Goal: Task Accomplishment & Management: Manage account settings

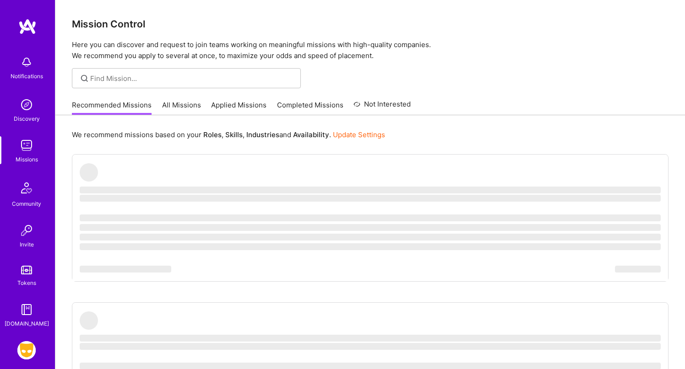
click at [25, 350] on img at bounding box center [26, 351] width 18 height 18
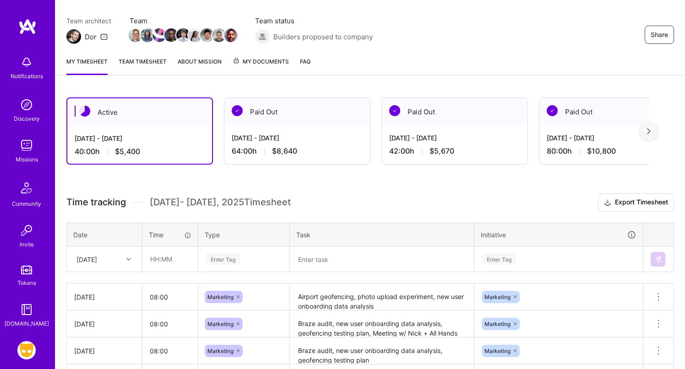
scroll to position [140, 0]
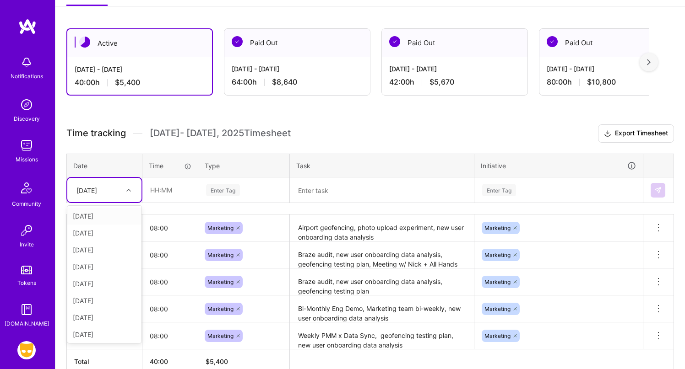
click at [135, 195] on div at bounding box center [130, 190] width 14 height 12
click at [103, 331] on div "[DATE]" at bounding box center [104, 333] width 74 height 17
click at [163, 196] on input "text" at bounding box center [170, 190] width 54 height 24
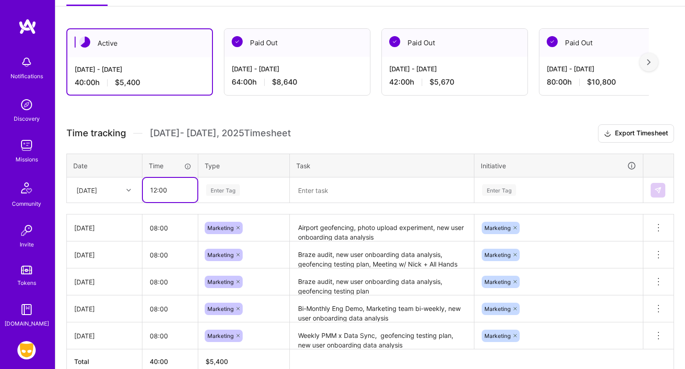
type input "12:00"
click at [223, 190] on div "Enter Tag" at bounding box center [223, 190] width 34 height 14
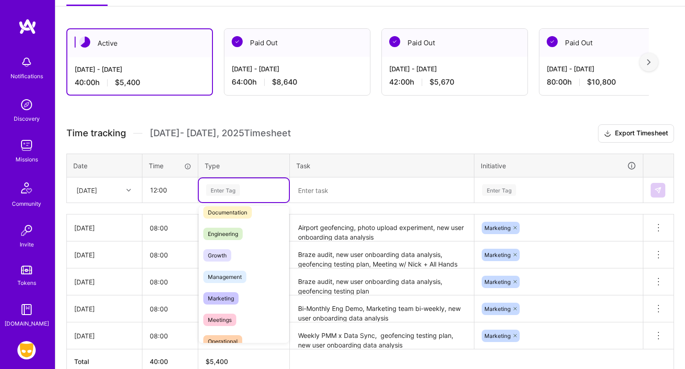
scroll to position [53, 0]
click at [224, 297] on span "Marketing" at bounding box center [220, 296] width 35 height 12
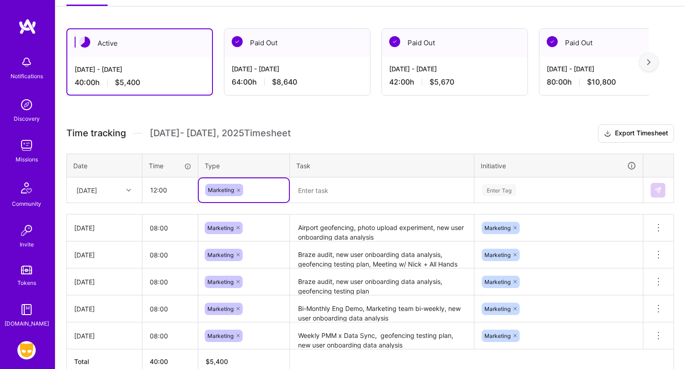
click at [380, 194] on textarea at bounding box center [382, 191] width 182 height 24
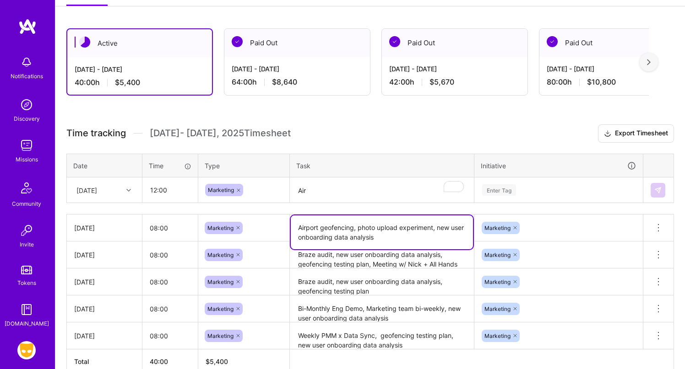
drag, startPoint x: 353, startPoint y: 227, endPoint x: 282, endPoint y: 227, distance: 71.4
click at [282, 227] on tr "[DATE] 08:00 Marketing Airport geofencing, photo upload experiment, new user on…" at bounding box center [370, 228] width 607 height 27
click at [313, 182] on textarea "Air" at bounding box center [382, 191] width 182 height 24
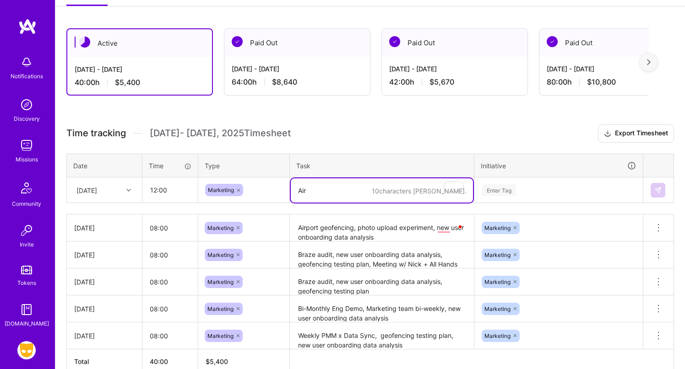
click at [296, 190] on textarea "Air" at bounding box center [382, 191] width 182 height 24
type textarea "M"
paste textarea "Airport geofencing"
click at [411, 190] on textarea "Airport geofencing, meeting w/ [PERSON_NAME], data analysis" at bounding box center [382, 191] width 182 height 24
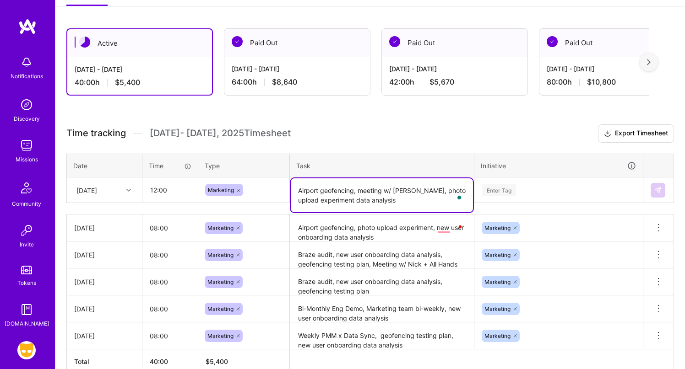
click at [395, 201] on textarea "Airport geofencing, meeting w/ [PERSON_NAME], photo upload experiment data anal…" at bounding box center [382, 196] width 182 height 34
type textarea "Airport geofencing, meeting w/ [PERSON_NAME], photo upload experiment data anal…"
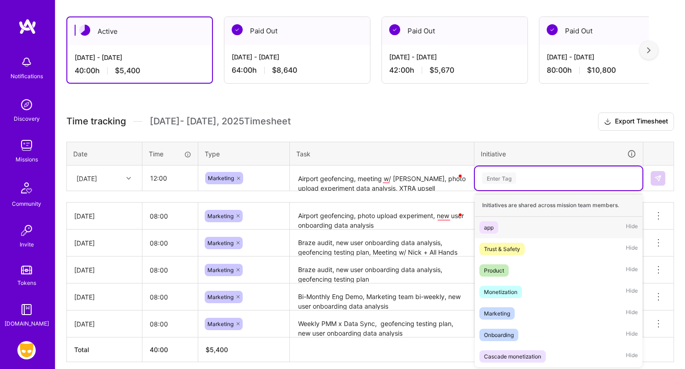
click at [507, 188] on div "Enter Tag" at bounding box center [559, 179] width 168 height 24
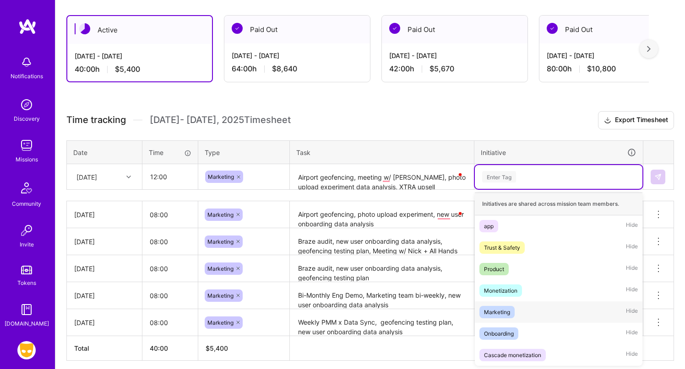
click at [507, 311] on div "Marketing" at bounding box center [497, 313] width 26 height 10
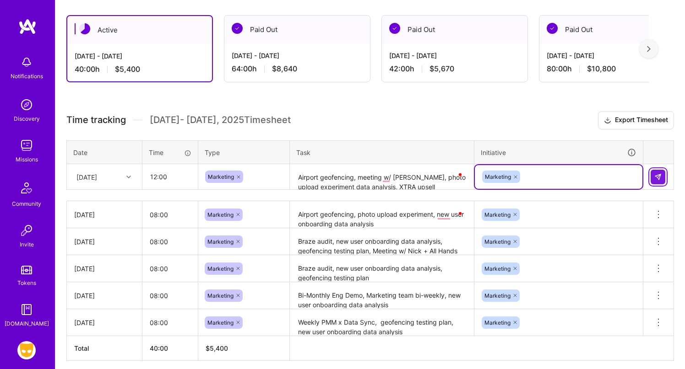
click at [659, 176] on img at bounding box center [657, 177] width 7 height 7
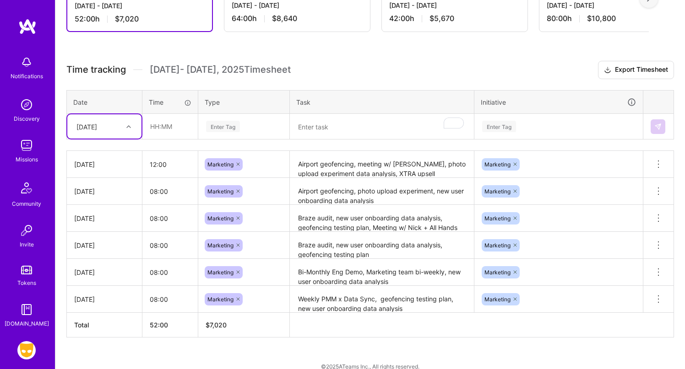
scroll to position [208, 0]
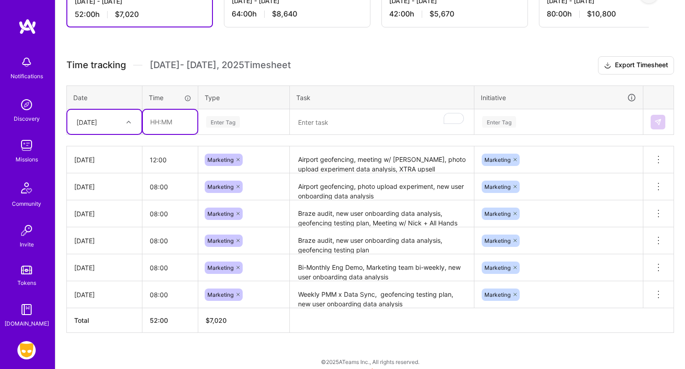
click at [159, 120] on input "text" at bounding box center [170, 122] width 54 height 24
type input "04:00"
click at [230, 122] on div "Enter Tag" at bounding box center [223, 122] width 34 height 14
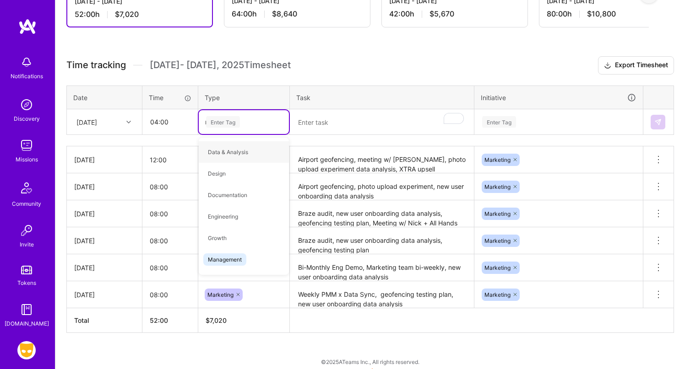
type input "ma"
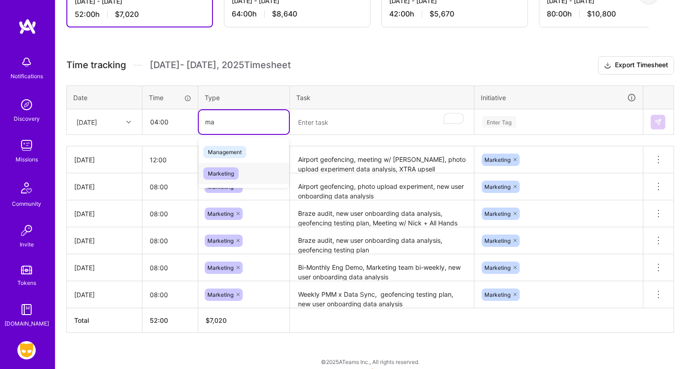
click at [238, 173] on span "Marketing" at bounding box center [220, 174] width 35 height 12
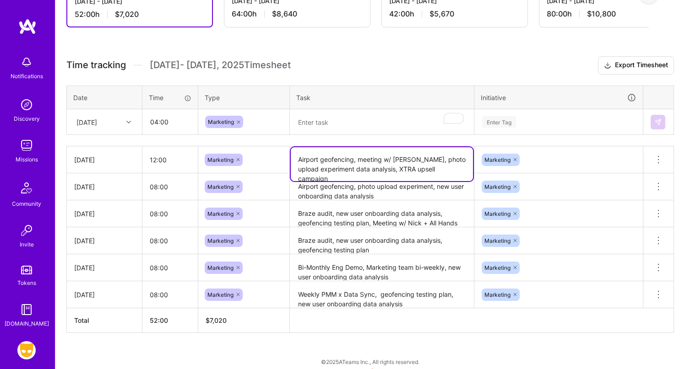
drag, startPoint x: 378, startPoint y: 169, endPoint x: 463, endPoint y: 169, distance: 85.2
click at [463, 169] on textarea "Airport geofencing, meeting w/ [PERSON_NAME], photo upload experiment data anal…" at bounding box center [382, 164] width 182 height 34
click at [362, 119] on textarea "To enrich screen reader interactions, please activate Accessibility in Grammarl…" at bounding box center [382, 122] width 182 height 24
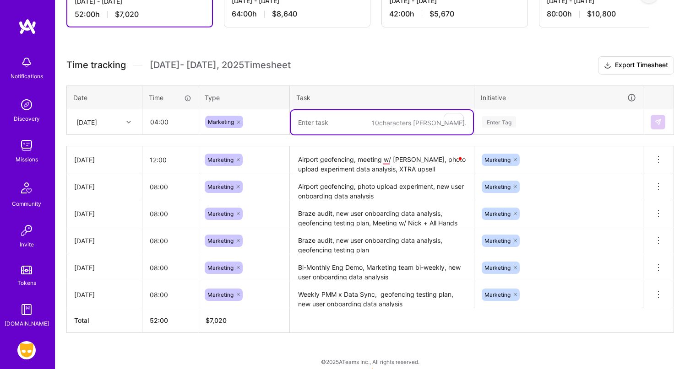
paste textarea "XTRA upsell campaign"
click at [370, 123] on textarea "XTRA upsell campaign, Snowflake data analysis" at bounding box center [382, 122] width 182 height 24
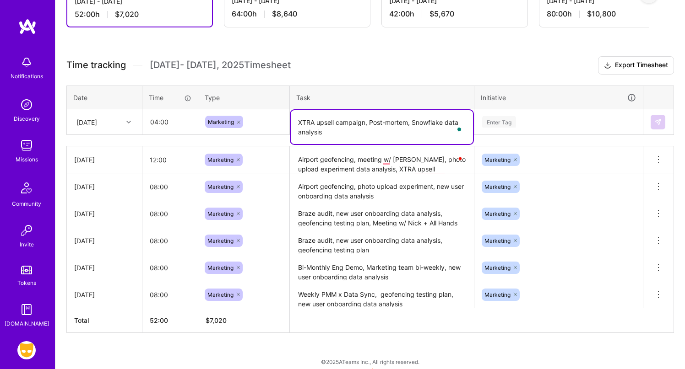
type textarea "XTRA upsell campaign, Post-mortem, Snowflake data analysis"
click at [484, 124] on div "Enter Tag" at bounding box center [499, 122] width 34 height 14
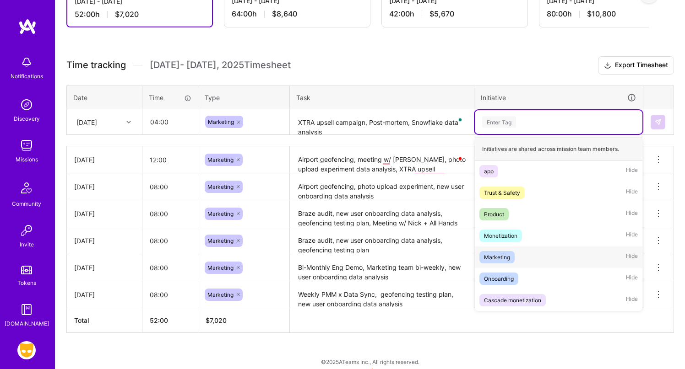
click at [505, 256] on div "Marketing" at bounding box center [497, 258] width 26 height 10
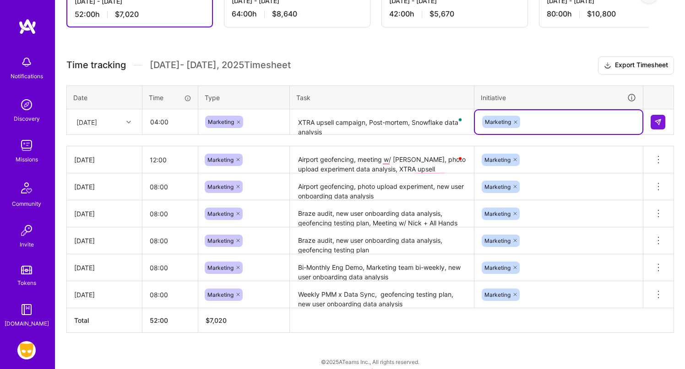
click at [375, 122] on textarea "XTRA upsell campaign, Post-mortem, Snowflake data analysis" at bounding box center [382, 122] width 182 height 24
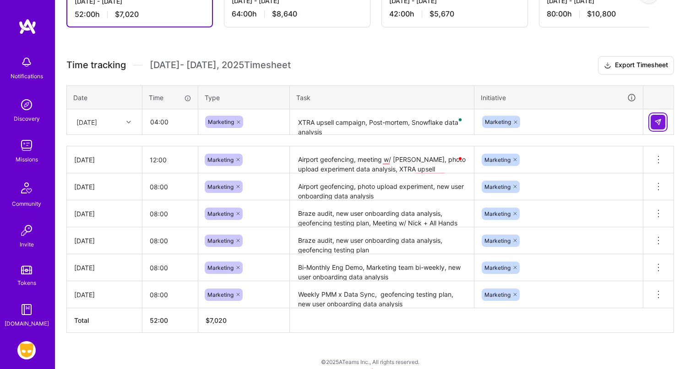
click at [664, 122] on button at bounding box center [658, 122] width 15 height 15
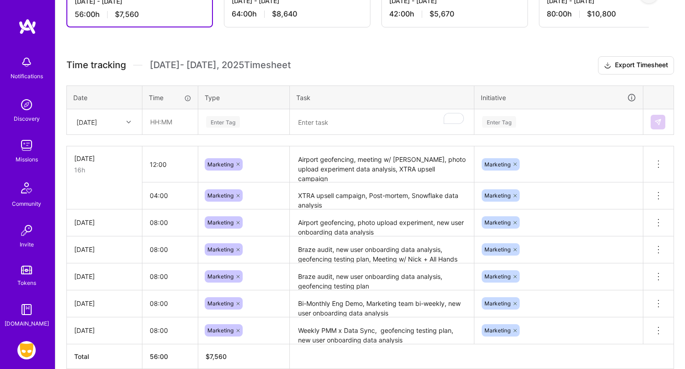
click at [116, 159] on div "[DATE]" at bounding box center [104, 159] width 60 height 10
drag, startPoint x: 445, startPoint y: 171, endPoint x: 306, endPoint y: 153, distance: 140.3
click at [306, 153] on textarea "Airport geofencing, meeting w/ [PERSON_NAME], photo upload experiment data anal…" at bounding box center [382, 164] width 182 height 34
click at [312, 125] on textarea "To enrich screen reader interactions, please activate Accessibility in Grammarl…" at bounding box center [382, 122] width 182 height 24
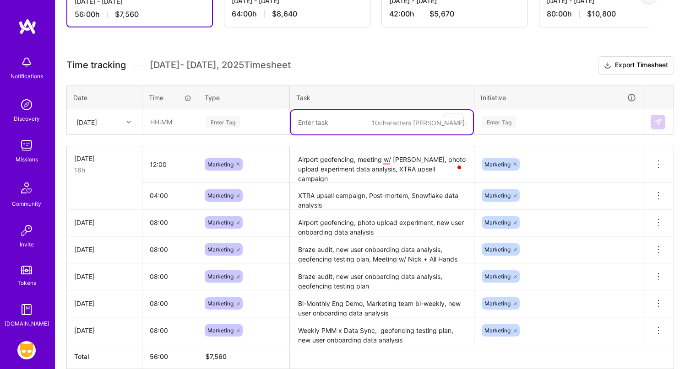
paste textarea "Airport geofencing, meeting w/ [PERSON_NAME], photo upload experiment data anal…"
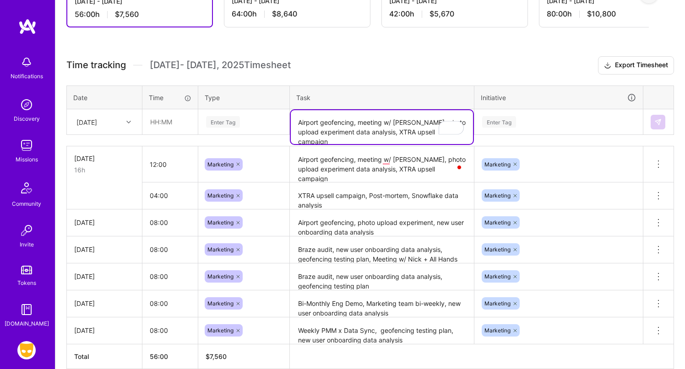
type textarea "Airport geofencing, meeting w/ [PERSON_NAME], photo upload experiment data anal…"
click at [119, 123] on div "[DATE]" at bounding box center [97, 121] width 51 height 15
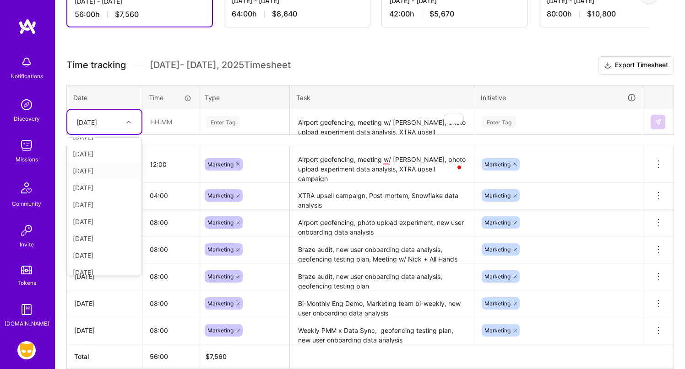
scroll to position [87, 0]
click at [101, 260] on div "[DATE]" at bounding box center [104, 264] width 74 height 17
click at [213, 124] on div "Enter Tag" at bounding box center [223, 122] width 34 height 14
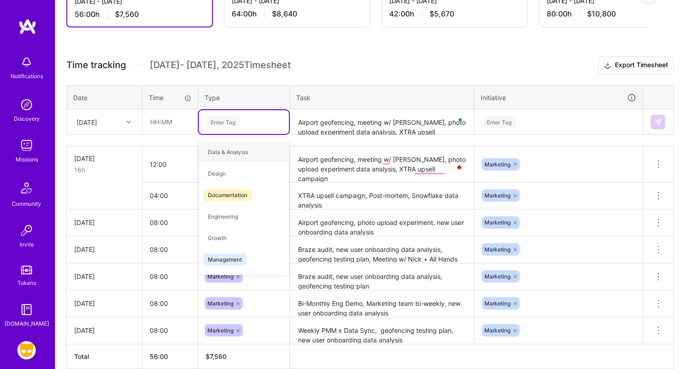
type input "m"
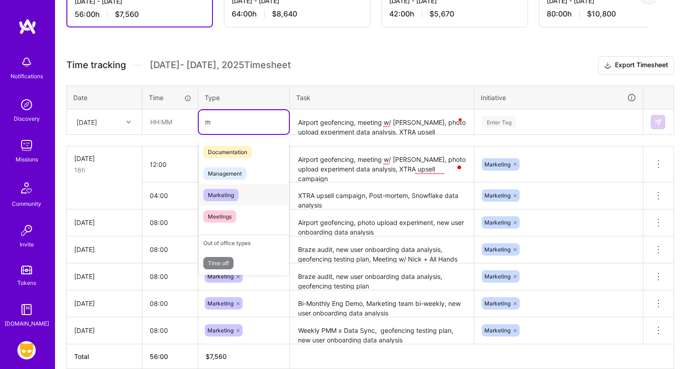
click at [239, 198] on div "Marketing" at bounding box center [244, 195] width 90 height 22
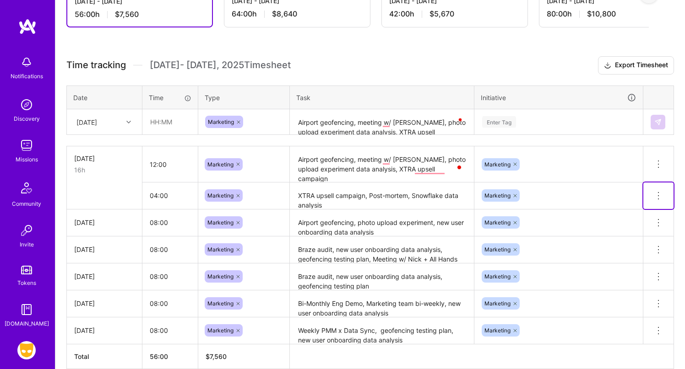
click at [662, 194] on icon at bounding box center [658, 195] width 11 height 11
click at [643, 210] on button "Delete row" at bounding box center [636, 212] width 48 height 22
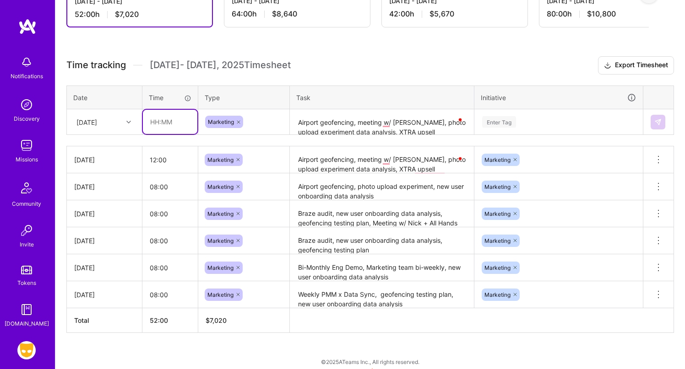
click at [172, 119] on input "text" at bounding box center [170, 122] width 54 height 24
type input "04:00"
click at [498, 119] on div "Enter Tag" at bounding box center [499, 122] width 34 height 14
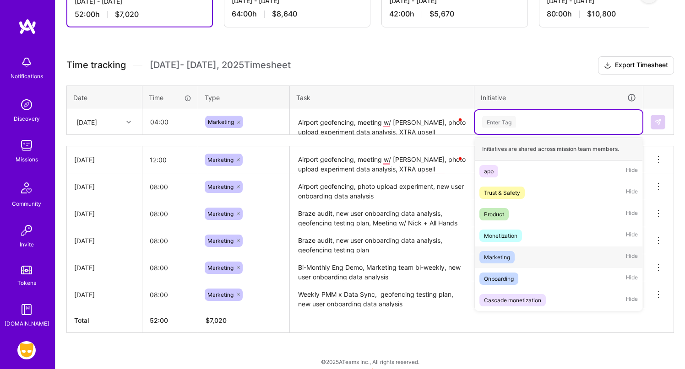
click at [519, 256] on div "Marketing Hide" at bounding box center [559, 258] width 168 height 22
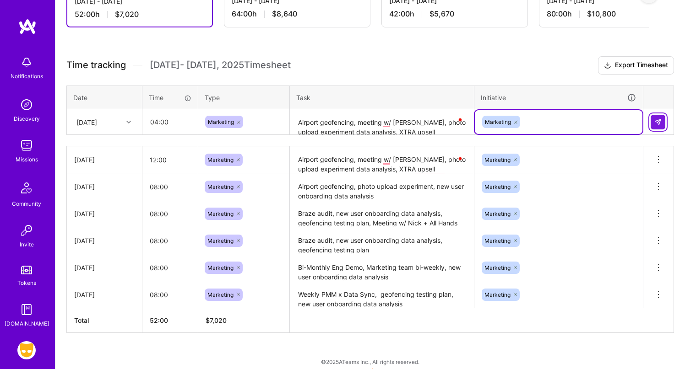
click at [658, 118] on button at bounding box center [658, 122] width 15 height 15
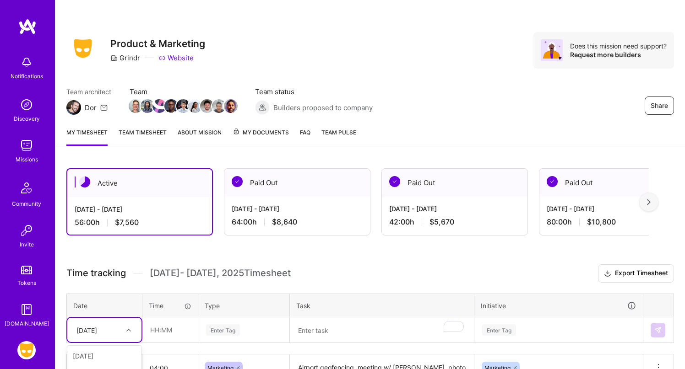
scroll to position [117, 0]
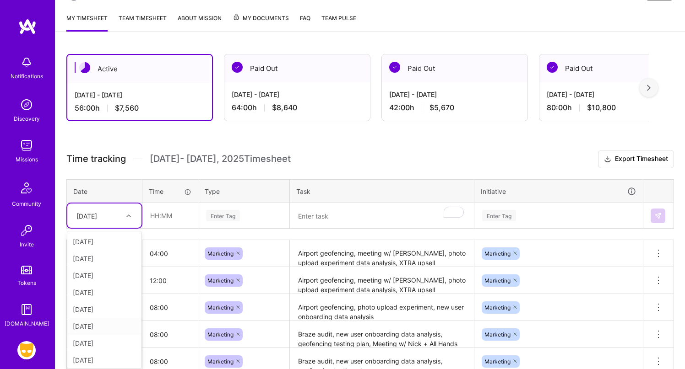
click at [118, 228] on div "option [DATE], selected. option [DATE] focused, 6 of 14. 13 results available. …" at bounding box center [104, 216] width 74 height 24
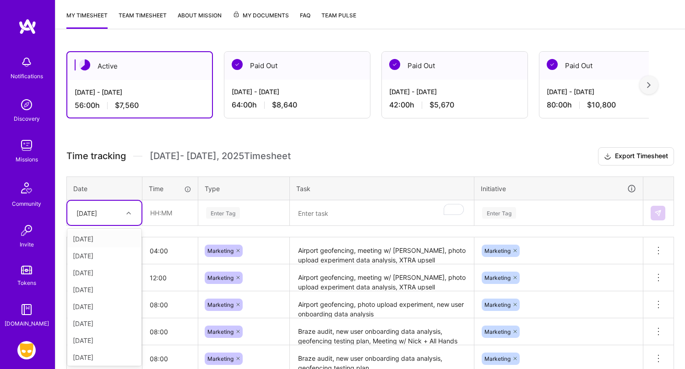
click at [108, 238] on div "[DATE]" at bounding box center [104, 239] width 74 height 17
click at [175, 211] on input "text" at bounding box center [170, 213] width 54 height 24
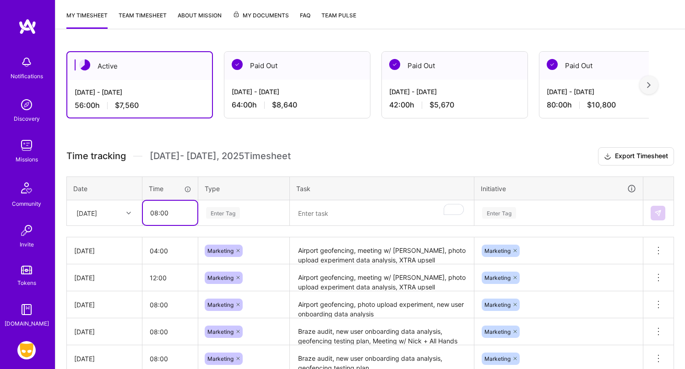
type input "08:00"
click at [272, 141] on div "Active [DATE] - [DATE] 56:00 h $7,560 Paid Out [DATE] - [DATE] 64:00 h $8,640 P…" at bounding box center [369, 268] width 629 height 456
click at [157, 14] on link "Team timesheet" at bounding box center [143, 20] width 48 height 18
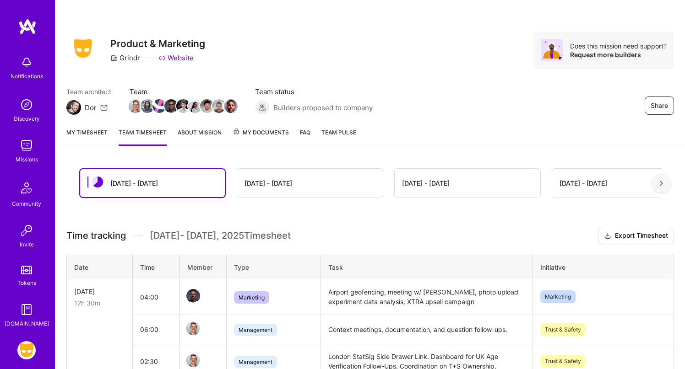
click at [82, 134] on link "My timesheet" at bounding box center [86, 137] width 41 height 18
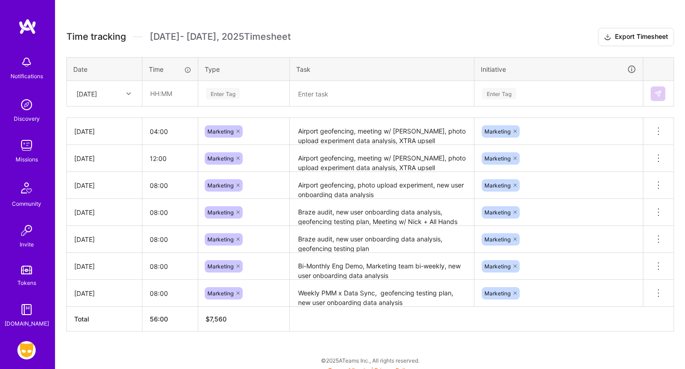
scroll to position [244, 0]
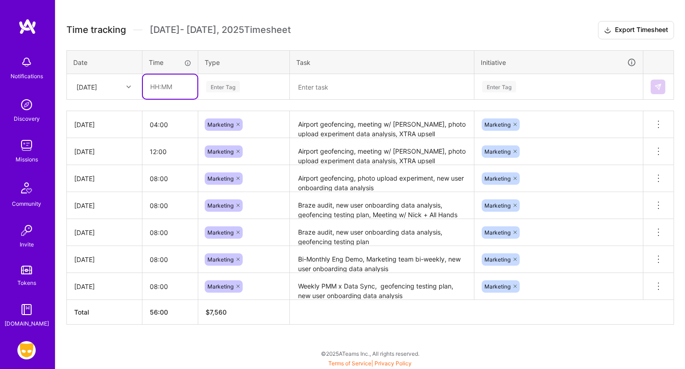
click at [163, 84] on input "text" at bounding box center [170, 87] width 54 height 24
type input "08:00"
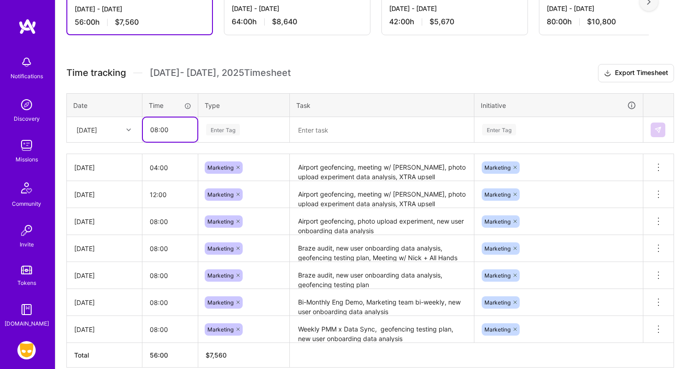
scroll to position [200, 0]
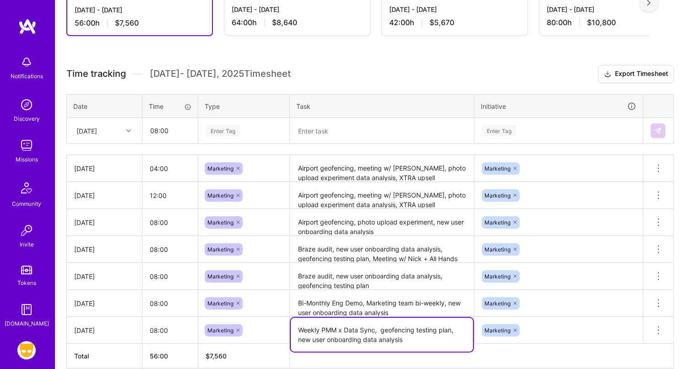
drag, startPoint x: 409, startPoint y: 340, endPoint x: 299, endPoint y: 339, distance: 109.4
click at [299, 339] on textarea "Weekly PMM x Data Sync, geofencing testing plan, new user onboarding data analy…" at bounding box center [382, 335] width 182 height 34
click at [308, 137] on textarea at bounding box center [382, 131] width 182 height 24
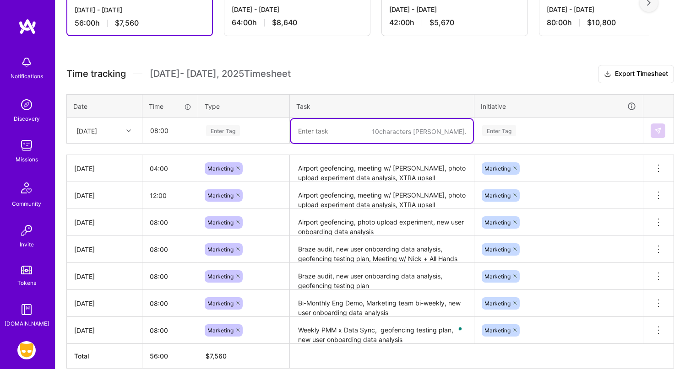
paste textarea "new user onboarding data analysis"
click at [302, 131] on textarea "new user onboarding data analysis" at bounding box center [382, 131] width 182 height 24
click at [362, 130] on textarea "New user onboarding data analysis" at bounding box center [382, 131] width 182 height 24
click at [433, 129] on textarea "New user onboarding, data analysis" at bounding box center [382, 131] width 182 height 24
type textarea "New user onboarding, data analysis, geofencing"
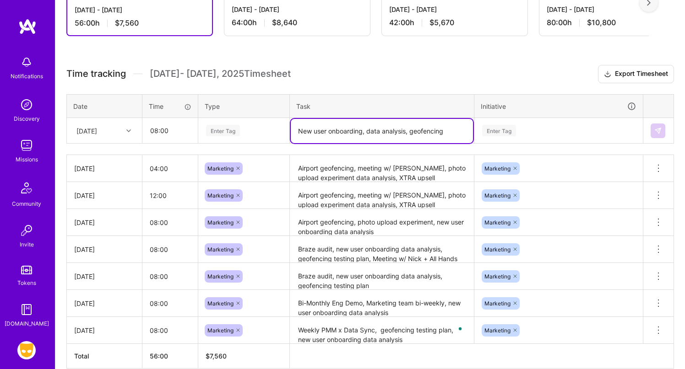
click at [489, 133] on div "Enter Tag" at bounding box center [499, 131] width 34 height 14
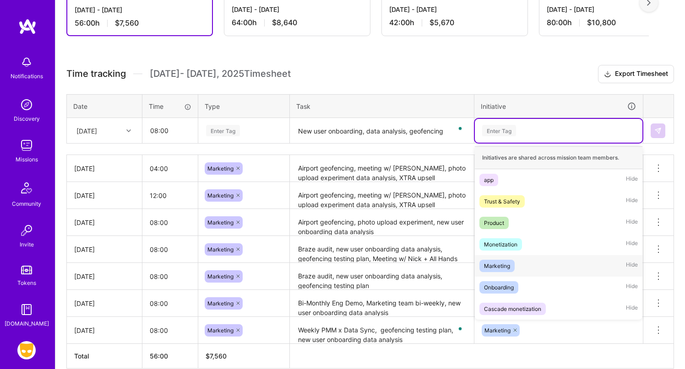
click at [511, 271] on span "Marketing" at bounding box center [496, 266] width 35 height 12
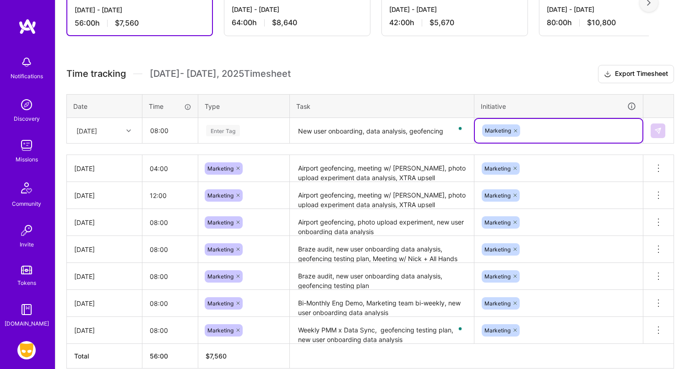
click at [243, 130] on div "Enter Tag" at bounding box center [243, 130] width 77 height 11
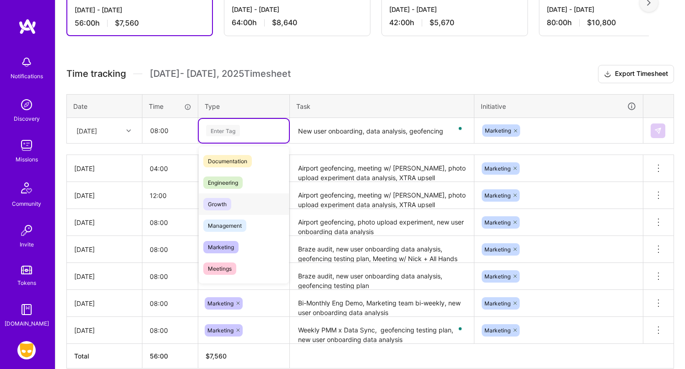
scroll to position [109, 0]
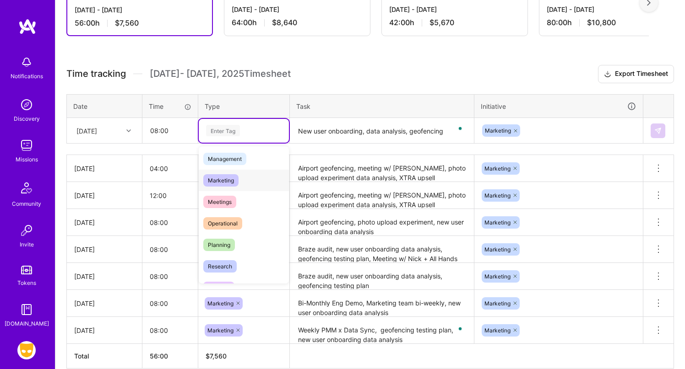
click at [254, 185] on div "Marketing" at bounding box center [244, 181] width 90 height 22
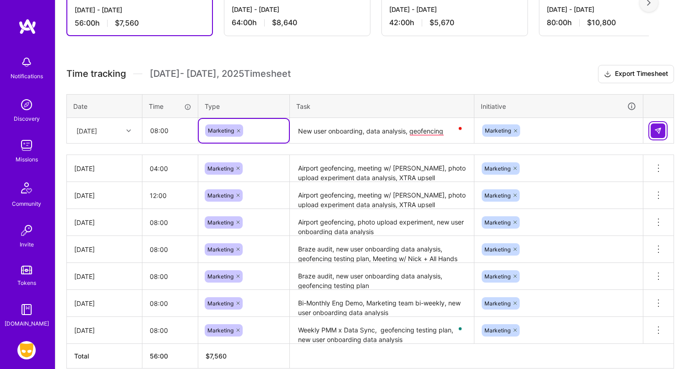
click at [656, 132] on img at bounding box center [657, 130] width 7 height 7
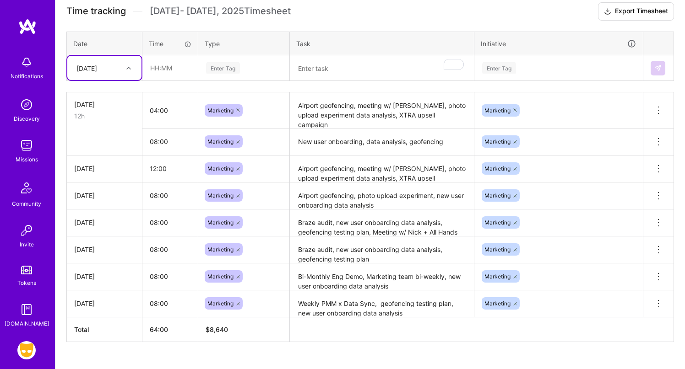
scroll to position [264, 0]
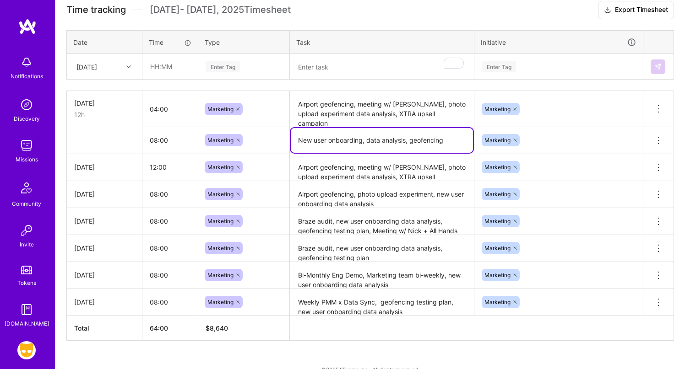
drag, startPoint x: 440, startPoint y: 141, endPoint x: 298, endPoint y: 141, distance: 142.4
click at [298, 141] on textarea "New user onboarding, data analysis, geofencing" at bounding box center [382, 140] width 182 height 25
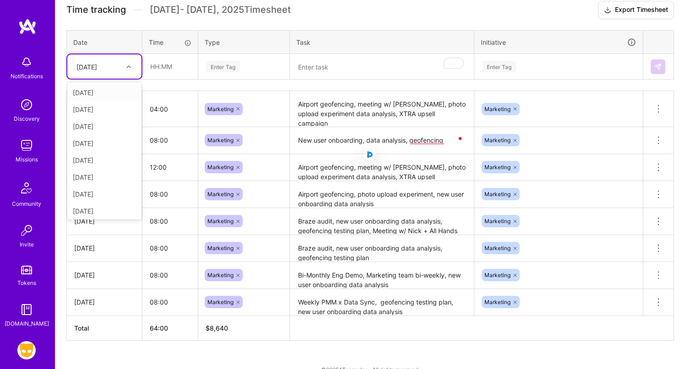
click at [129, 68] on icon at bounding box center [128, 67] width 5 height 5
click at [116, 86] on div "[DATE]" at bounding box center [104, 92] width 74 height 17
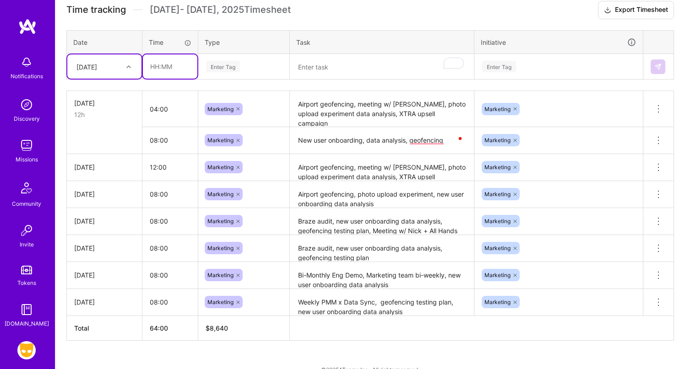
click at [155, 64] on input "text" at bounding box center [170, 66] width 54 height 24
type input "08:00"
click at [320, 63] on textarea "To enrich screen reader interactions, please activate Accessibility in Grammarl…" at bounding box center [382, 67] width 182 height 24
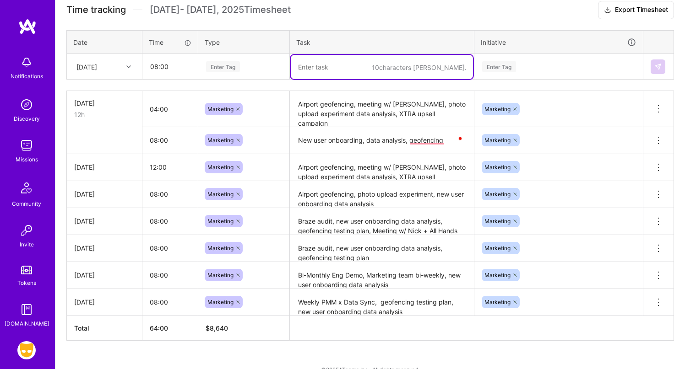
paste textarea "New user onboarding, data analysis, geofencin"
type textarea "New user onboarding, data analysis, geofencin"
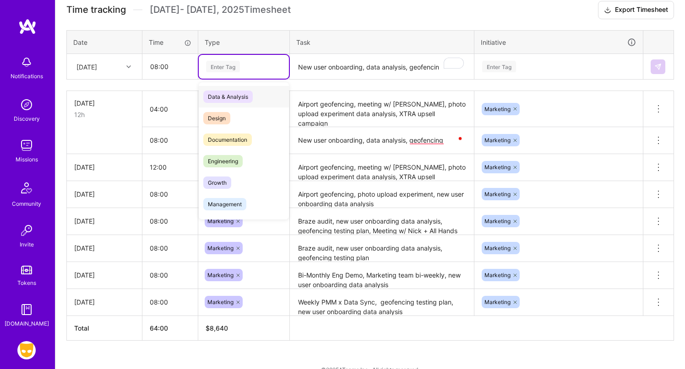
click at [239, 66] on div "Enter Tag" at bounding box center [223, 67] width 34 height 14
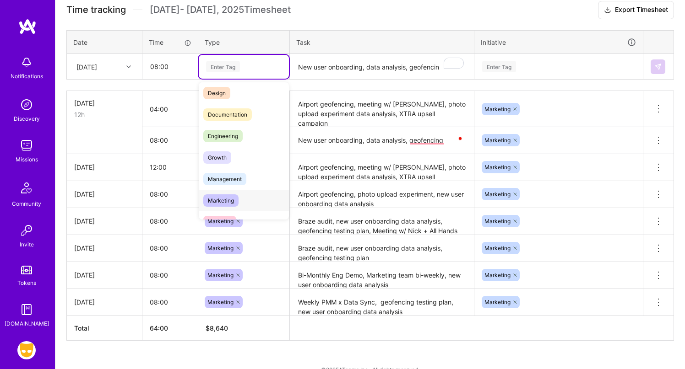
scroll to position [30, 0]
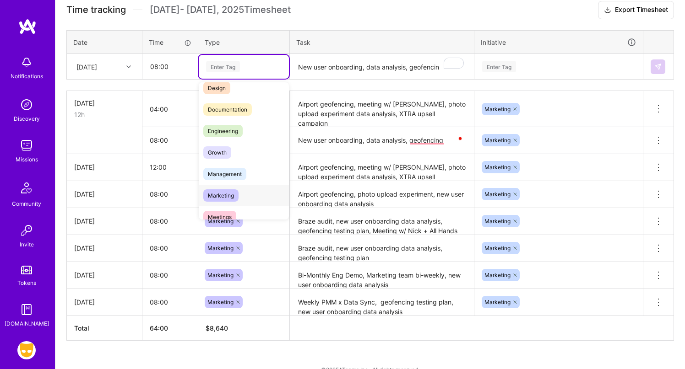
click at [244, 191] on div "Marketing" at bounding box center [244, 196] width 90 height 22
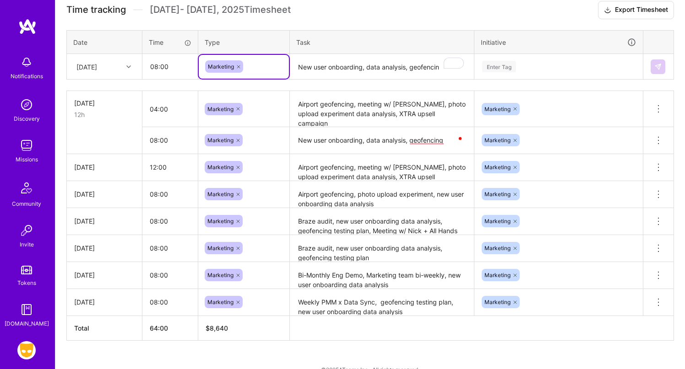
click at [518, 74] on div "Enter Tag" at bounding box center [559, 67] width 168 height 24
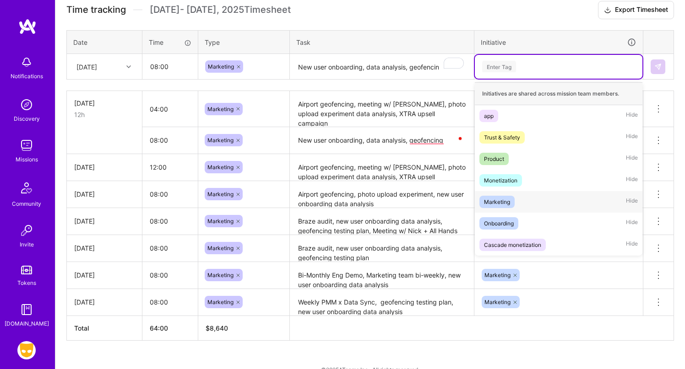
click at [508, 196] on span "Marketing" at bounding box center [496, 202] width 35 height 12
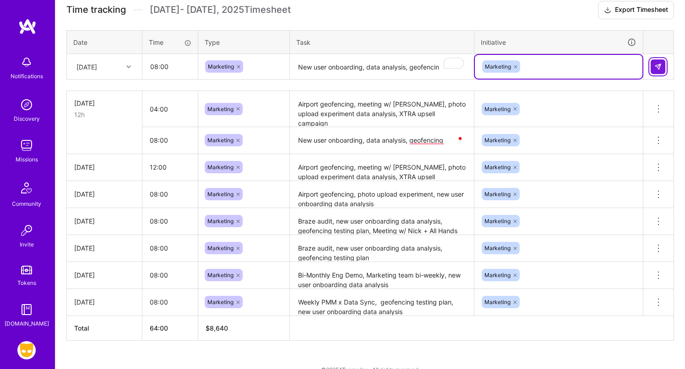
click at [662, 69] on button at bounding box center [658, 67] width 15 height 15
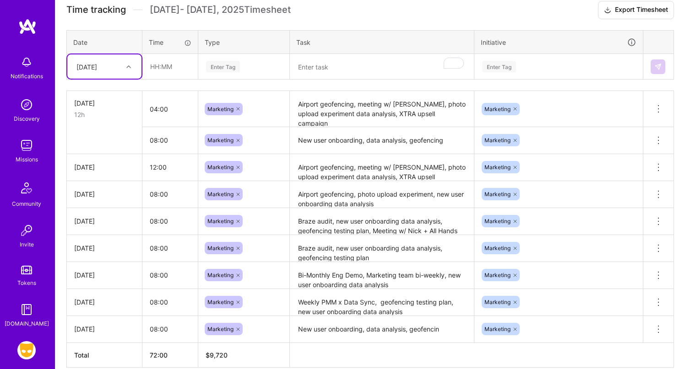
scroll to position [307, 0]
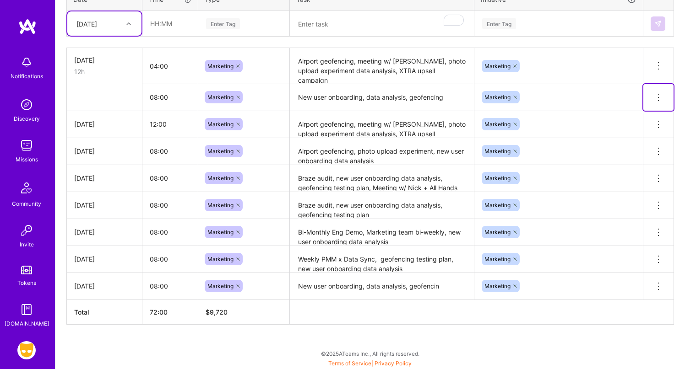
click at [668, 97] on button at bounding box center [658, 97] width 30 height 27
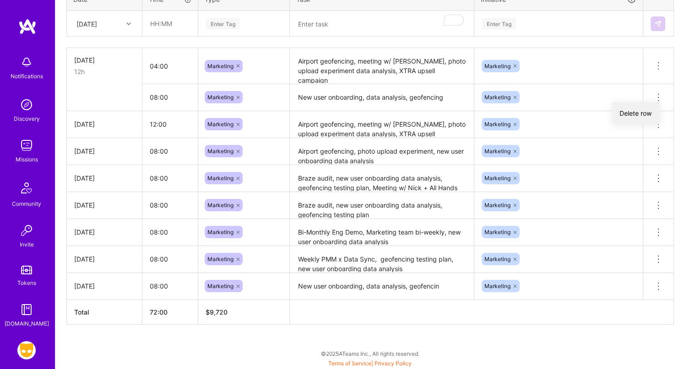
click at [647, 108] on button "Delete row" at bounding box center [636, 113] width 48 height 22
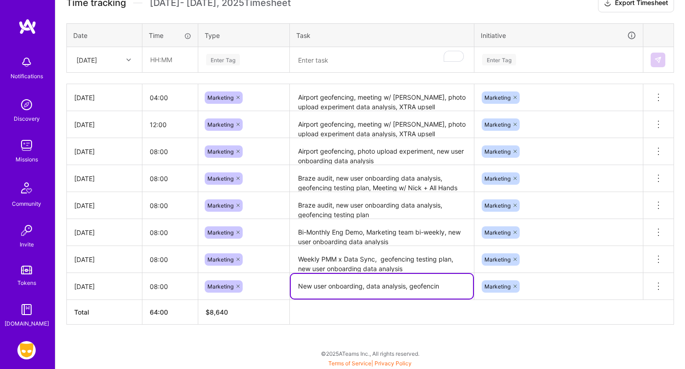
click at [441, 281] on textarea "New user onboarding, data analysis, geofencin" at bounding box center [382, 286] width 182 height 25
type textarea "New user onboarding, data analysis, geofencing"
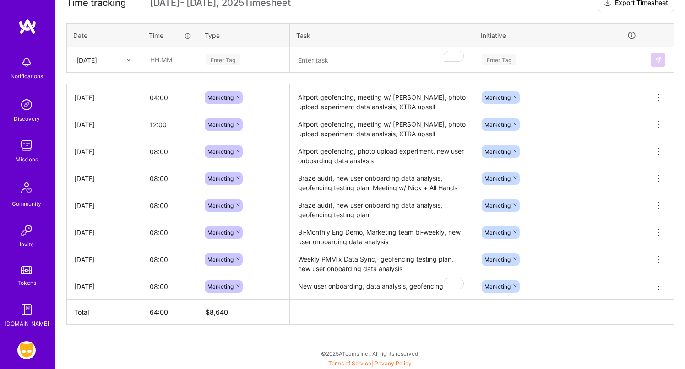
click at [457, 320] on th at bounding box center [482, 312] width 384 height 25
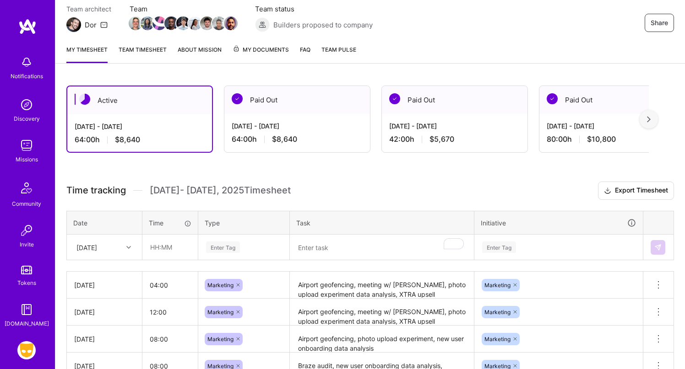
scroll to position [0, 0]
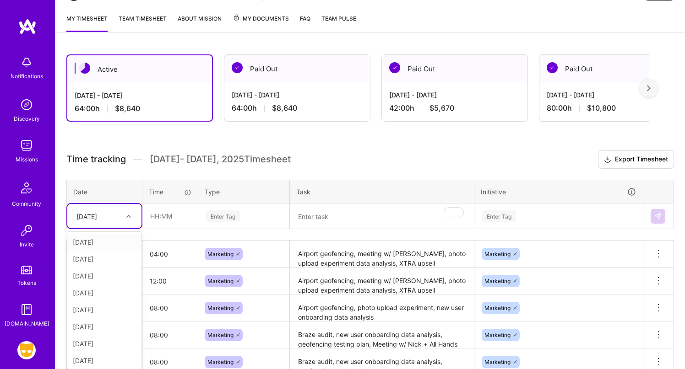
click at [113, 228] on div "option [DATE], selected. option [DATE] focused, 2 of 14. 13 results available. …" at bounding box center [104, 216] width 74 height 24
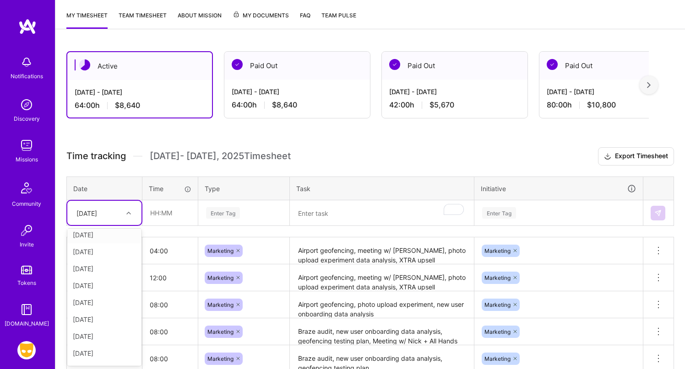
scroll to position [87, 0]
click at [108, 318] on div "[DATE]" at bounding box center [104, 322] width 74 height 17
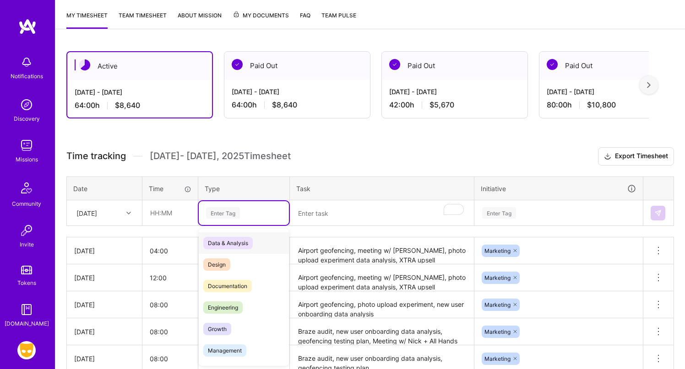
click at [239, 215] on div "Enter Tag" at bounding box center [223, 213] width 34 height 14
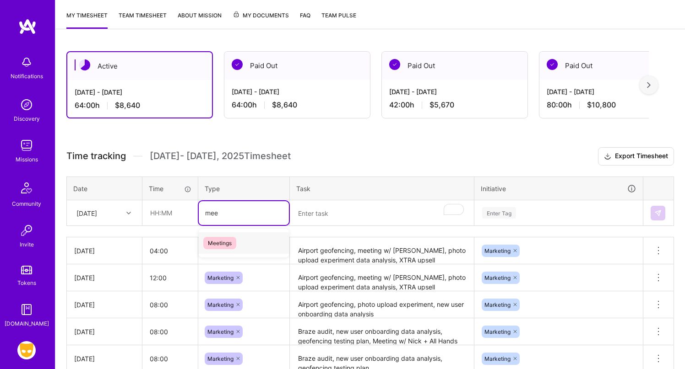
type input "meet"
click at [237, 243] on div "Meetings" at bounding box center [244, 244] width 90 height 22
click at [181, 216] on input "text" at bounding box center [170, 213] width 54 height 24
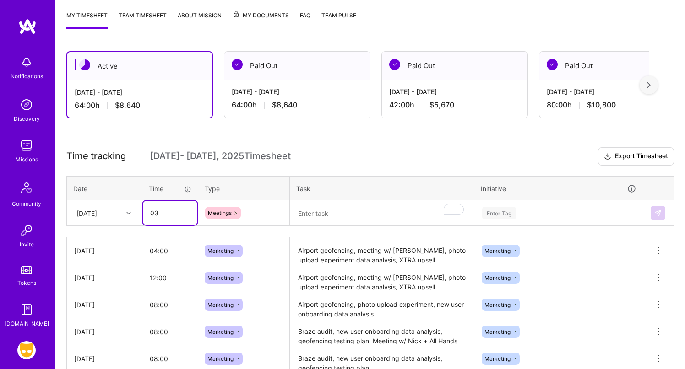
type input "0"
type input "3"
type input "00:30"
click at [320, 213] on textarea "To enrich screen reader interactions, please activate Accessibility in Grammarl…" at bounding box center [382, 213] width 182 height 24
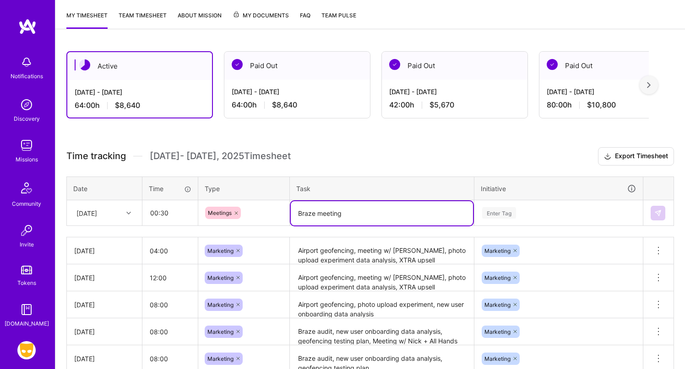
type textarea "Braze meeting"
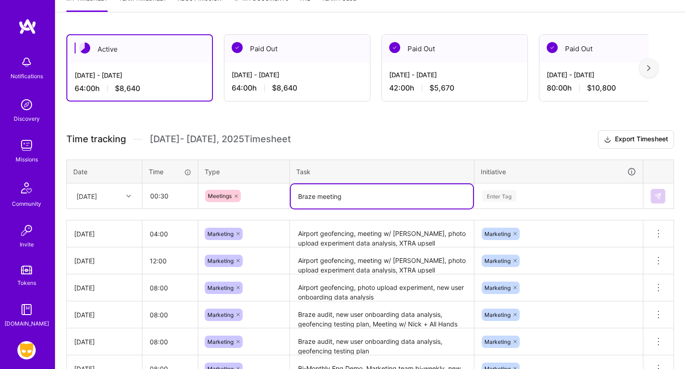
click at [515, 208] on div "Enter Tag" at bounding box center [559, 196] width 168 height 24
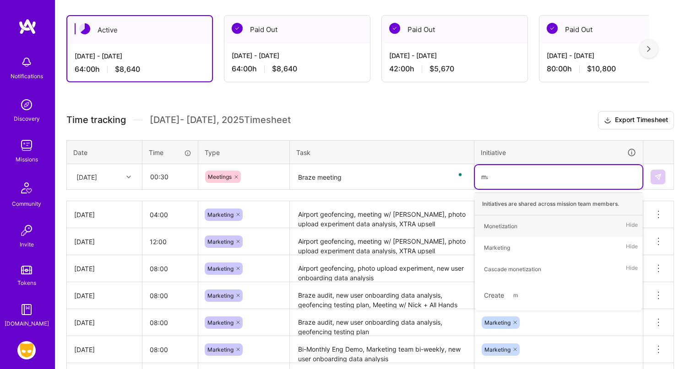
type input "mar"
click at [515, 225] on div "Marketing Hide" at bounding box center [559, 227] width 168 height 22
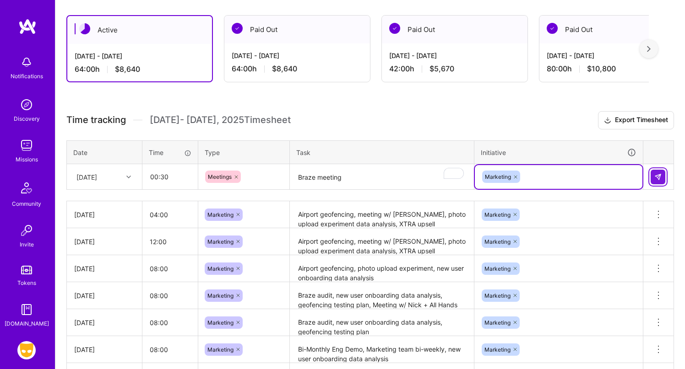
click at [656, 182] on button at bounding box center [658, 177] width 15 height 15
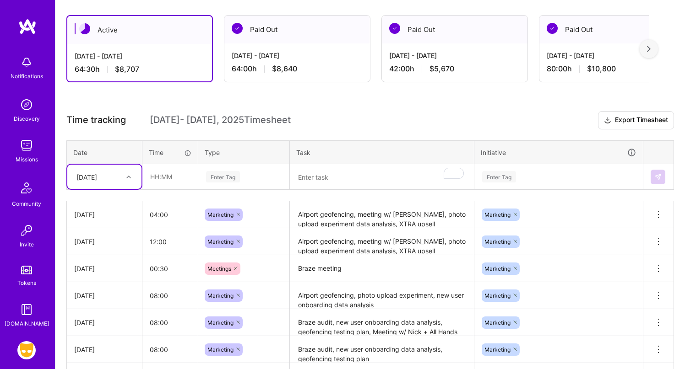
click at [401, 221] on textarea "Airport geofencing, meeting w/ [PERSON_NAME], photo upload experiment data anal…" at bounding box center [382, 214] width 182 height 25
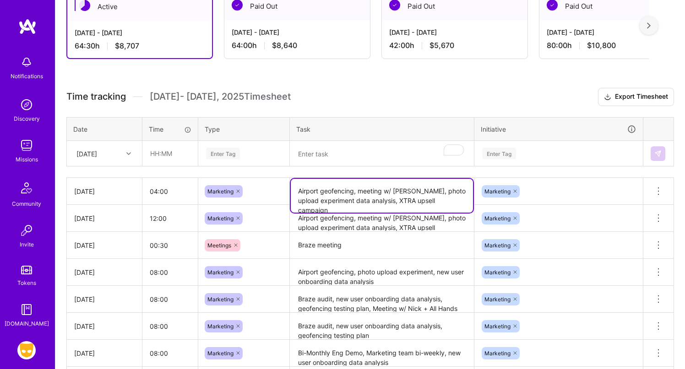
scroll to position [178, 0]
click at [406, 102] on h3 "Time tracking [DATE] - [DATE] Timesheet Export Timesheet" at bounding box center [370, 96] width 608 height 18
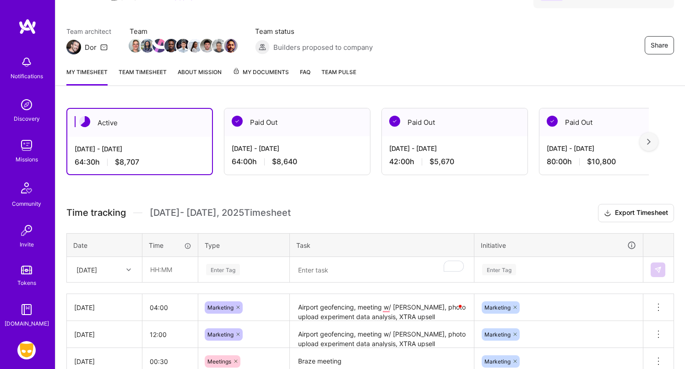
scroll to position [0, 0]
